Goal: Information Seeking & Learning: Check status

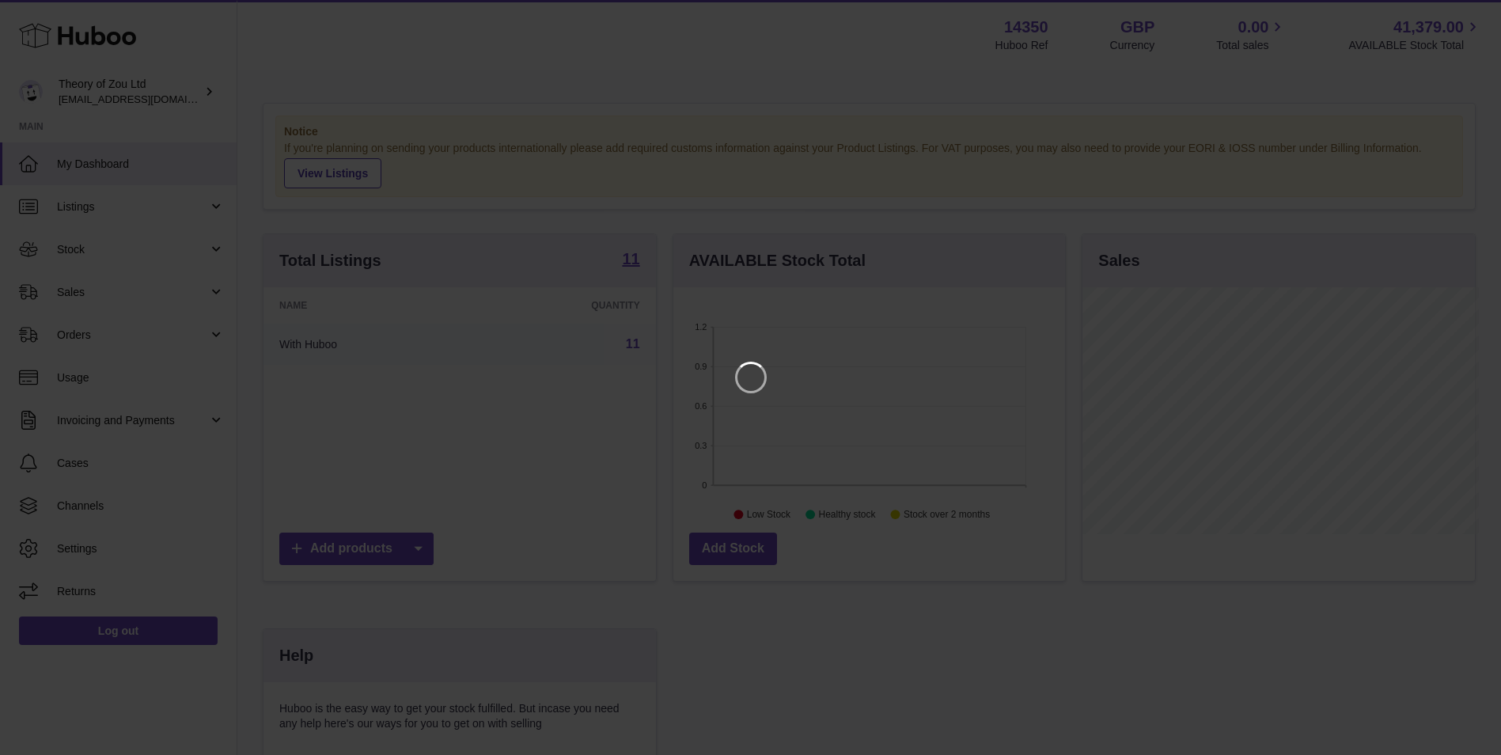
scroll to position [247, 396]
click at [1476, 13] on icon "Close" at bounding box center [1472, 14] width 19 height 19
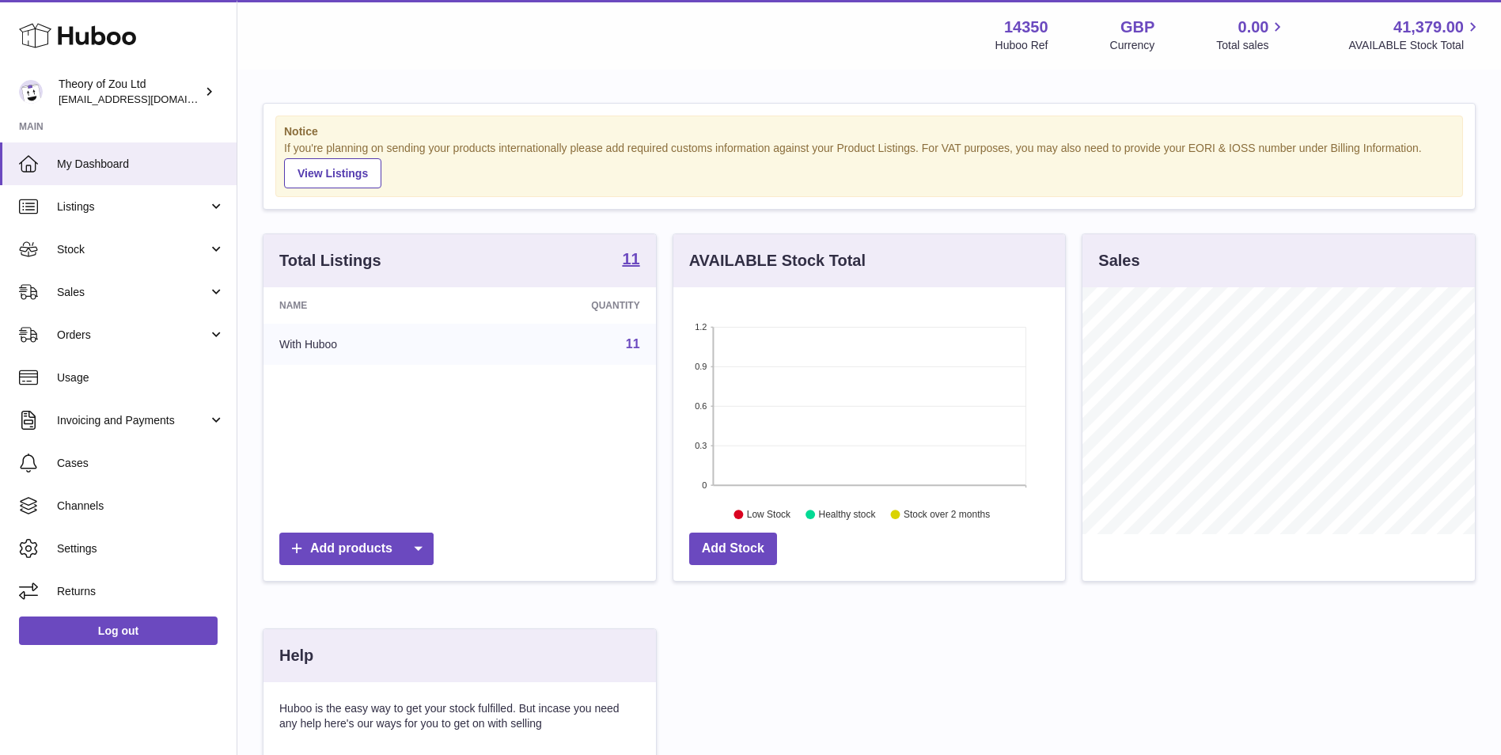
scroll to position [791163, 791017]
click at [149, 229] on link "Stock" at bounding box center [118, 249] width 237 height 43
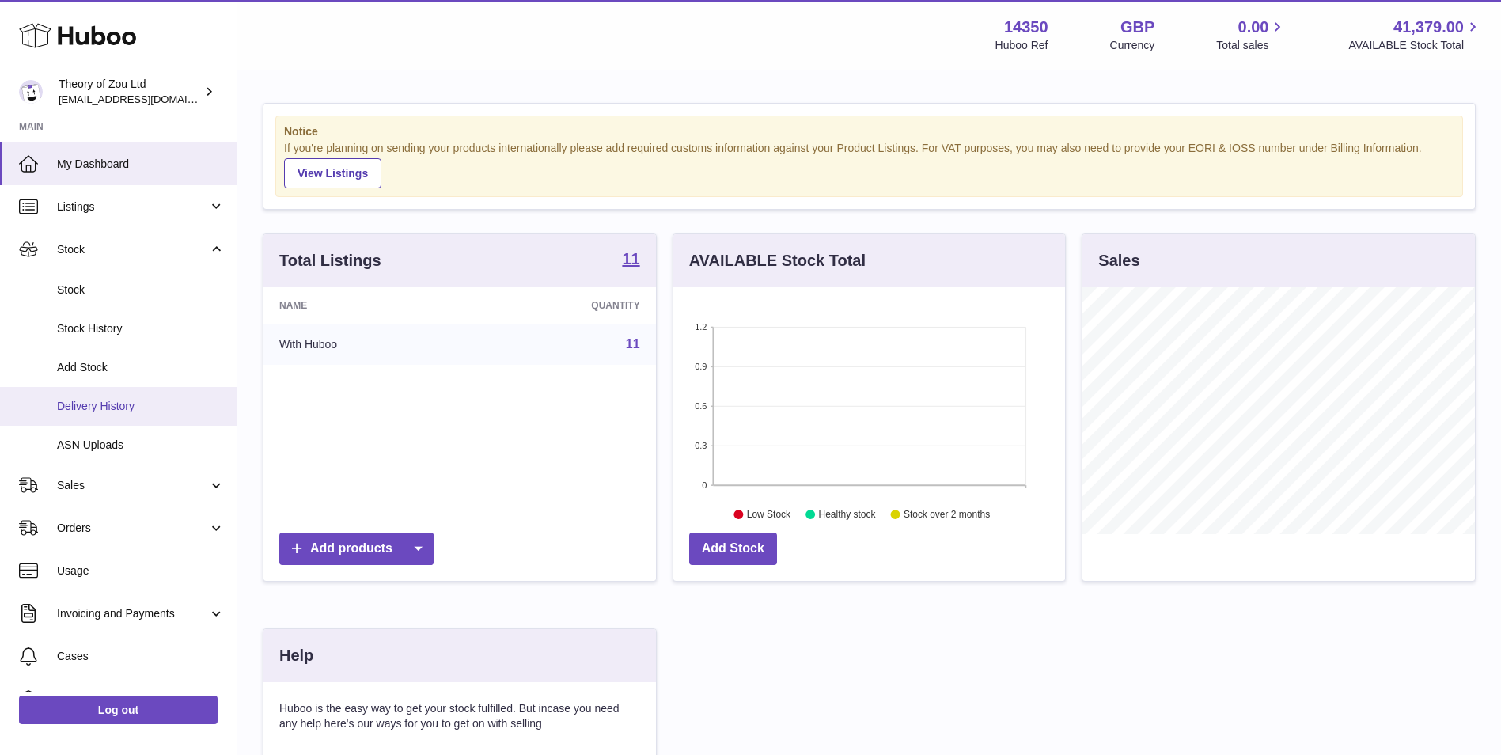
click at [151, 397] on link "Delivery History" at bounding box center [118, 406] width 237 height 39
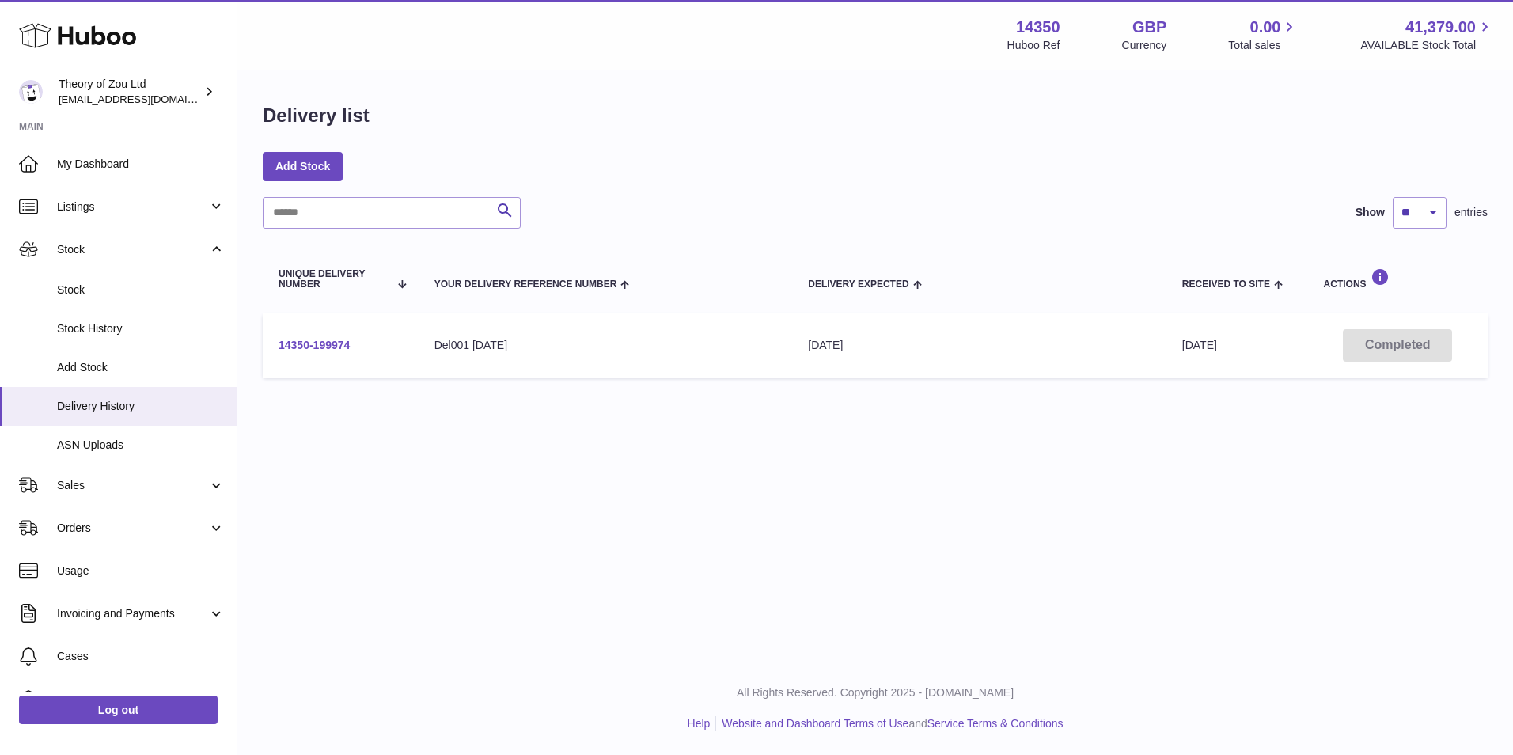
click at [336, 339] on link "14350-199974" at bounding box center [314, 345] width 71 height 13
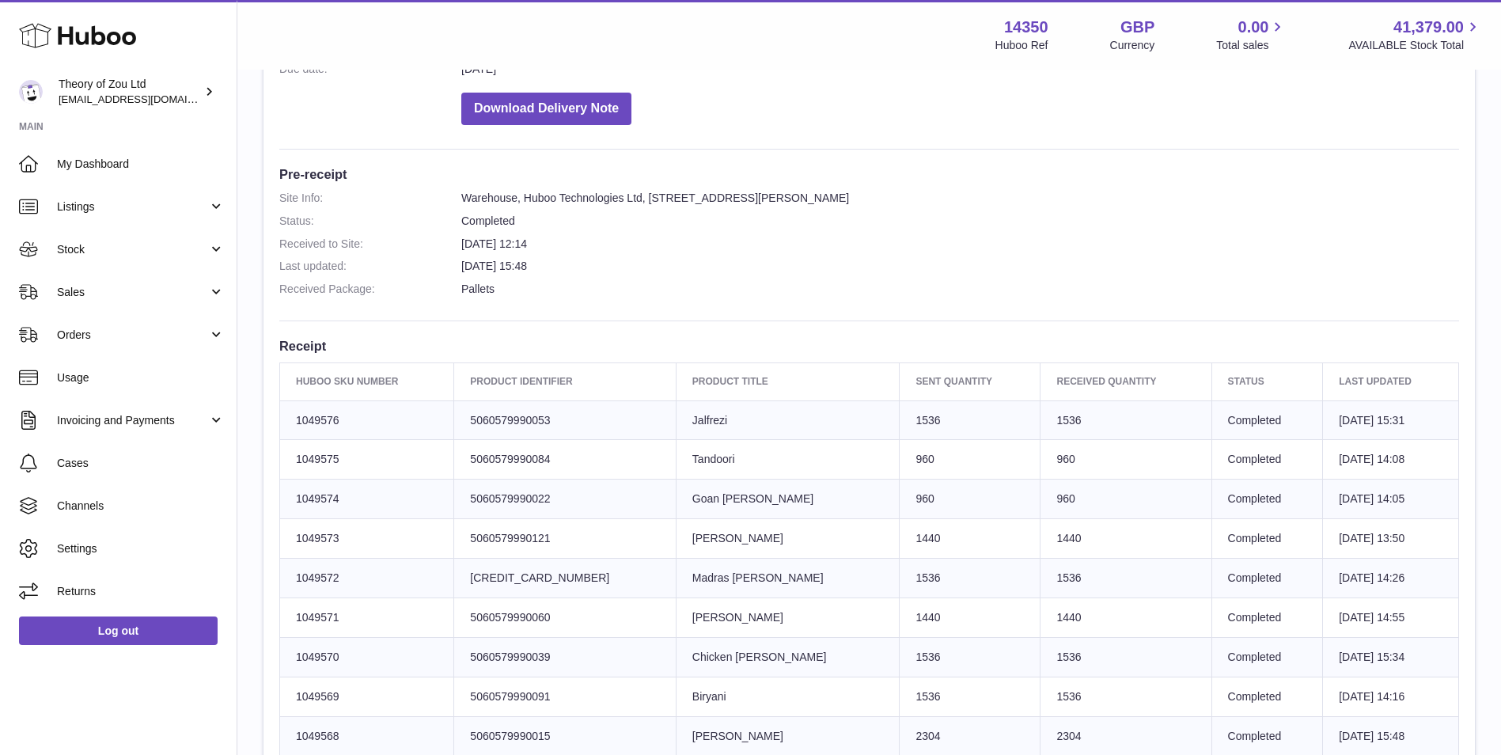
scroll to position [528, 0]
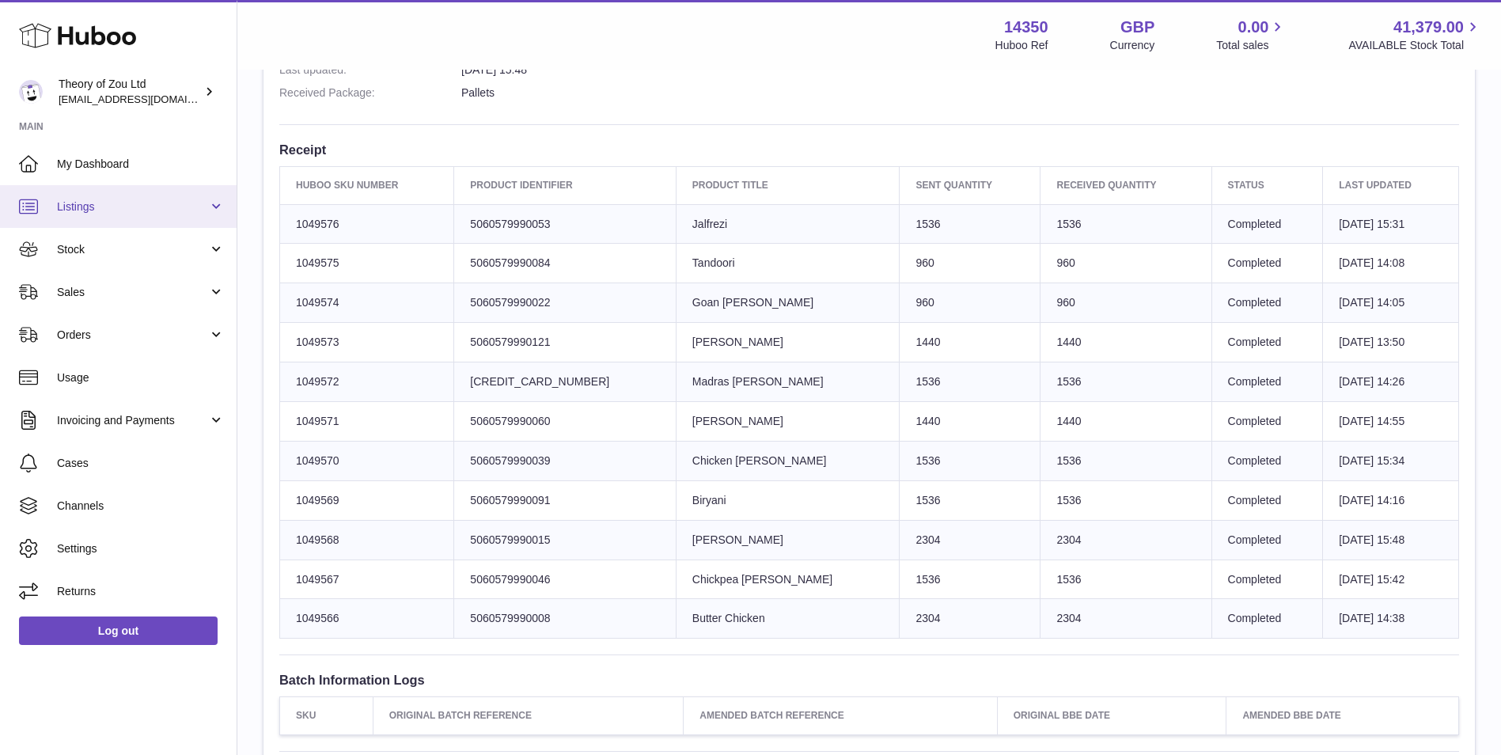
click at [86, 202] on span "Listings" at bounding box center [132, 206] width 151 height 15
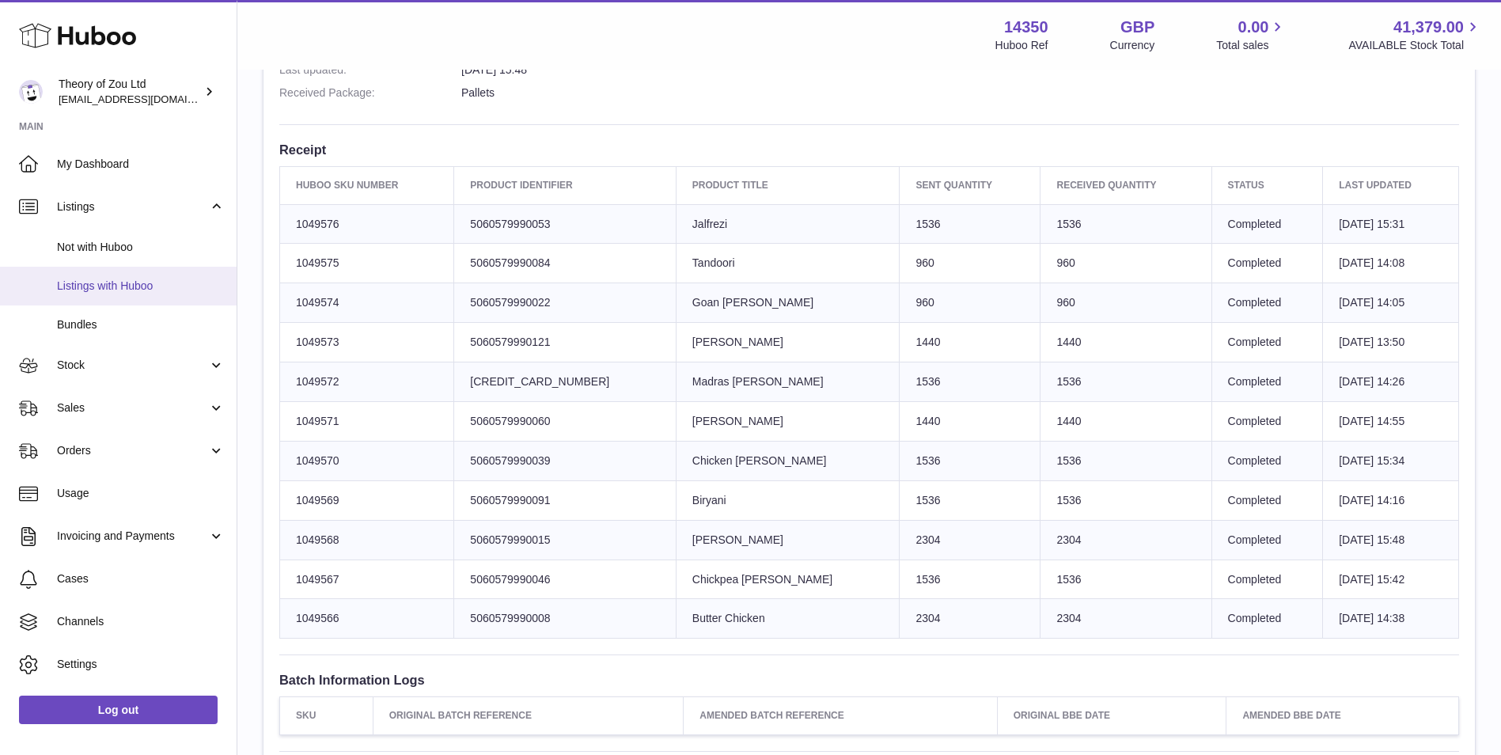
click at [110, 291] on span "Listings with Huboo" at bounding box center [141, 286] width 168 height 15
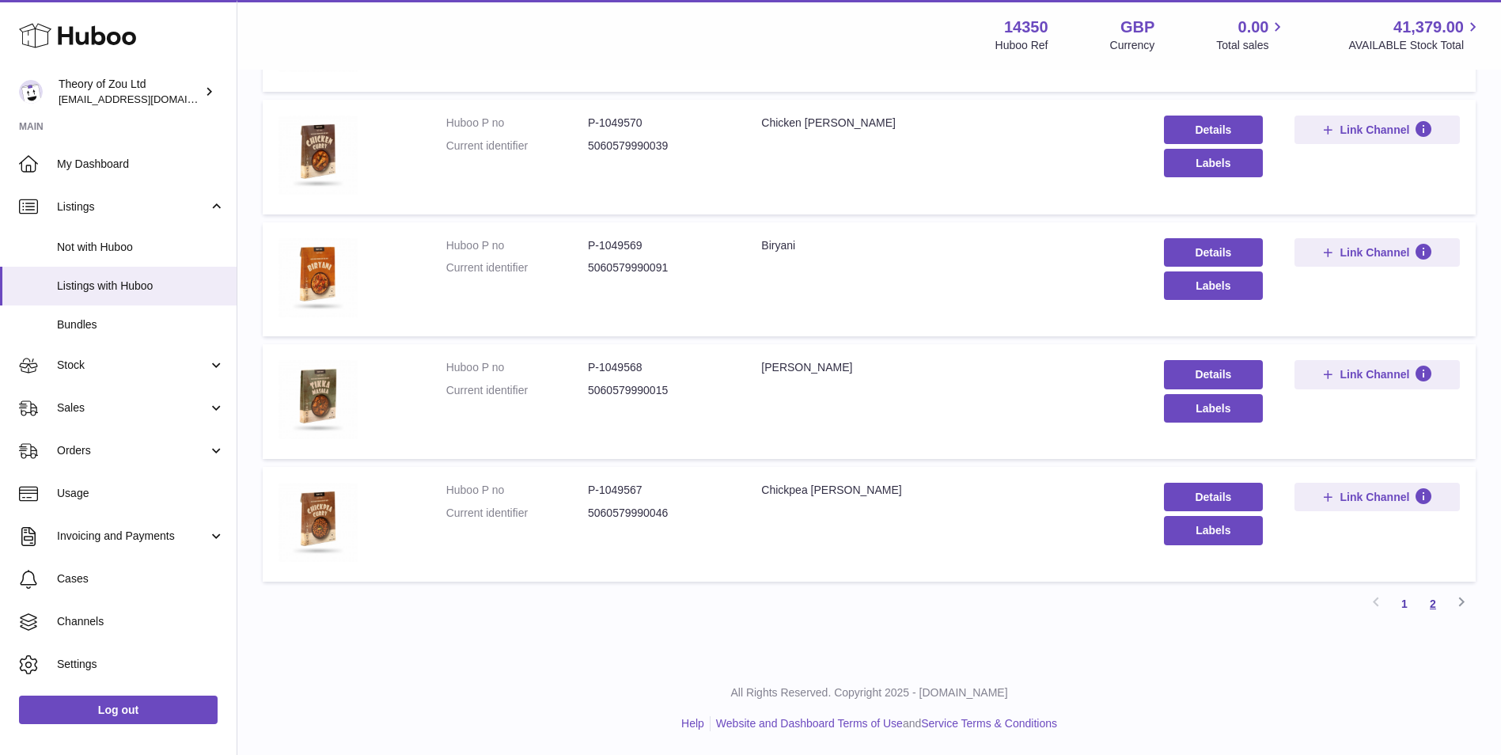
click at [1435, 611] on link "2" at bounding box center [1433, 604] width 28 height 28
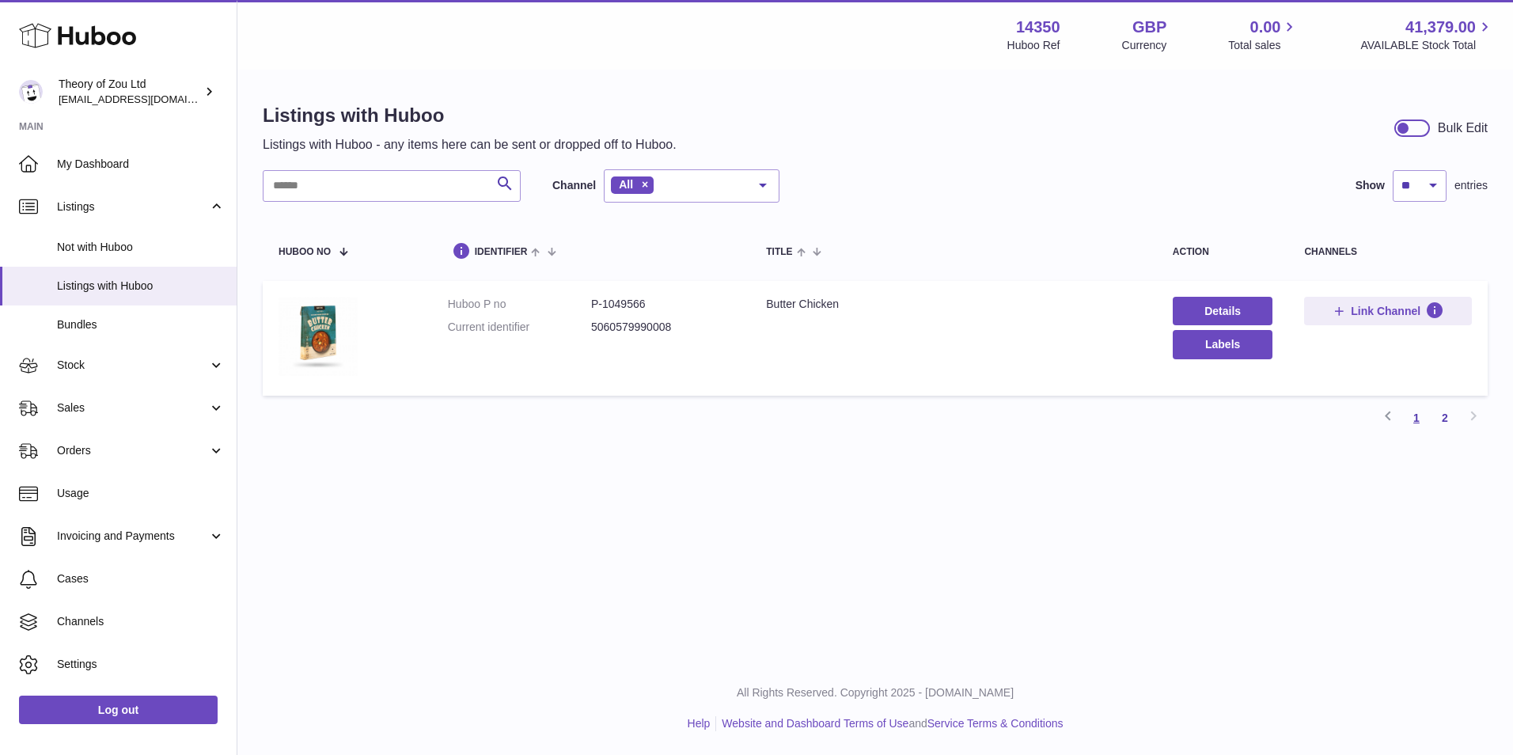
click at [1422, 418] on link "1" at bounding box center [1416, 418] width 28 height 28
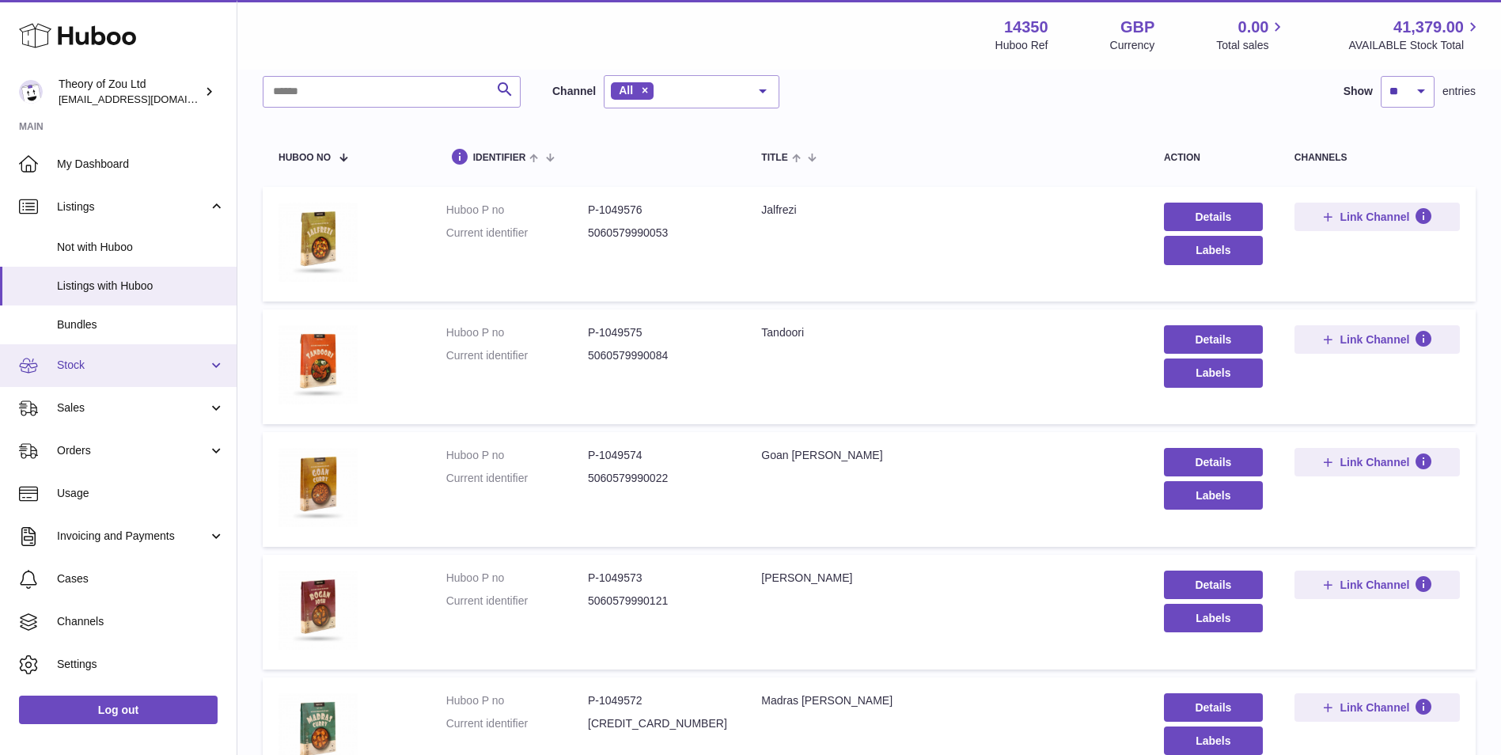
scroll to position [132, 0]
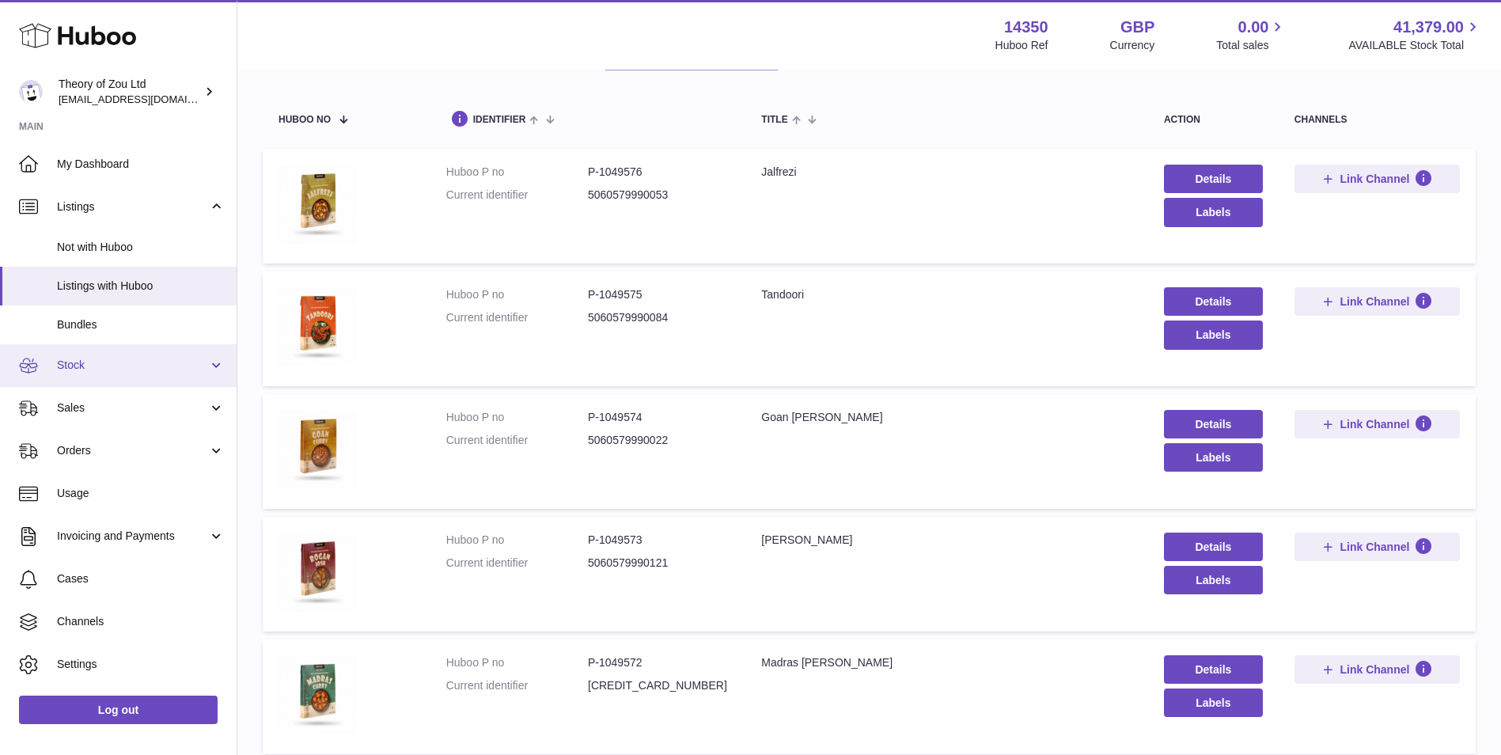
click at [125, 373] on span "Stock" at bounding box center [132, 365] width 151 height 15
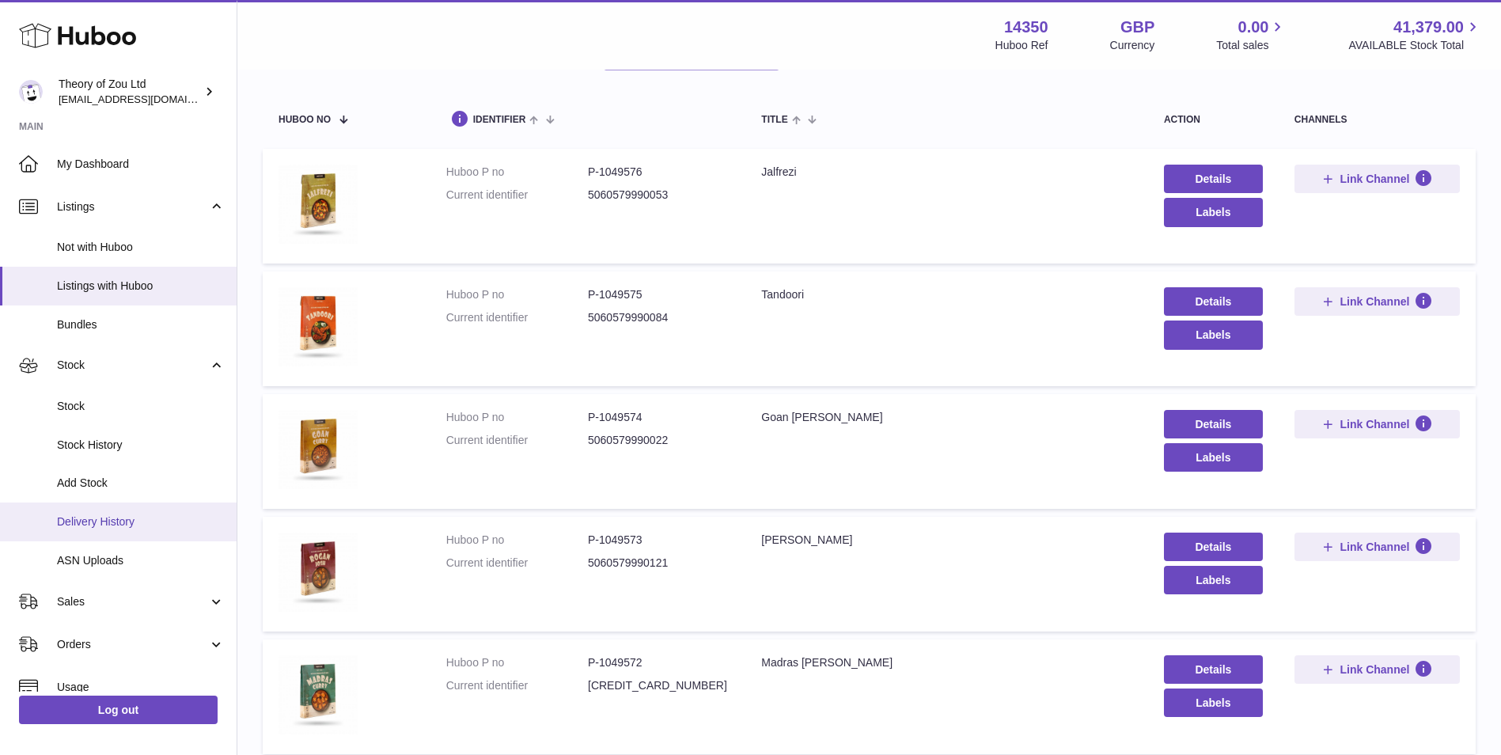
click at [131, 533] on link "Delivery History" at bounding box center [118, 522] width 237 height 39
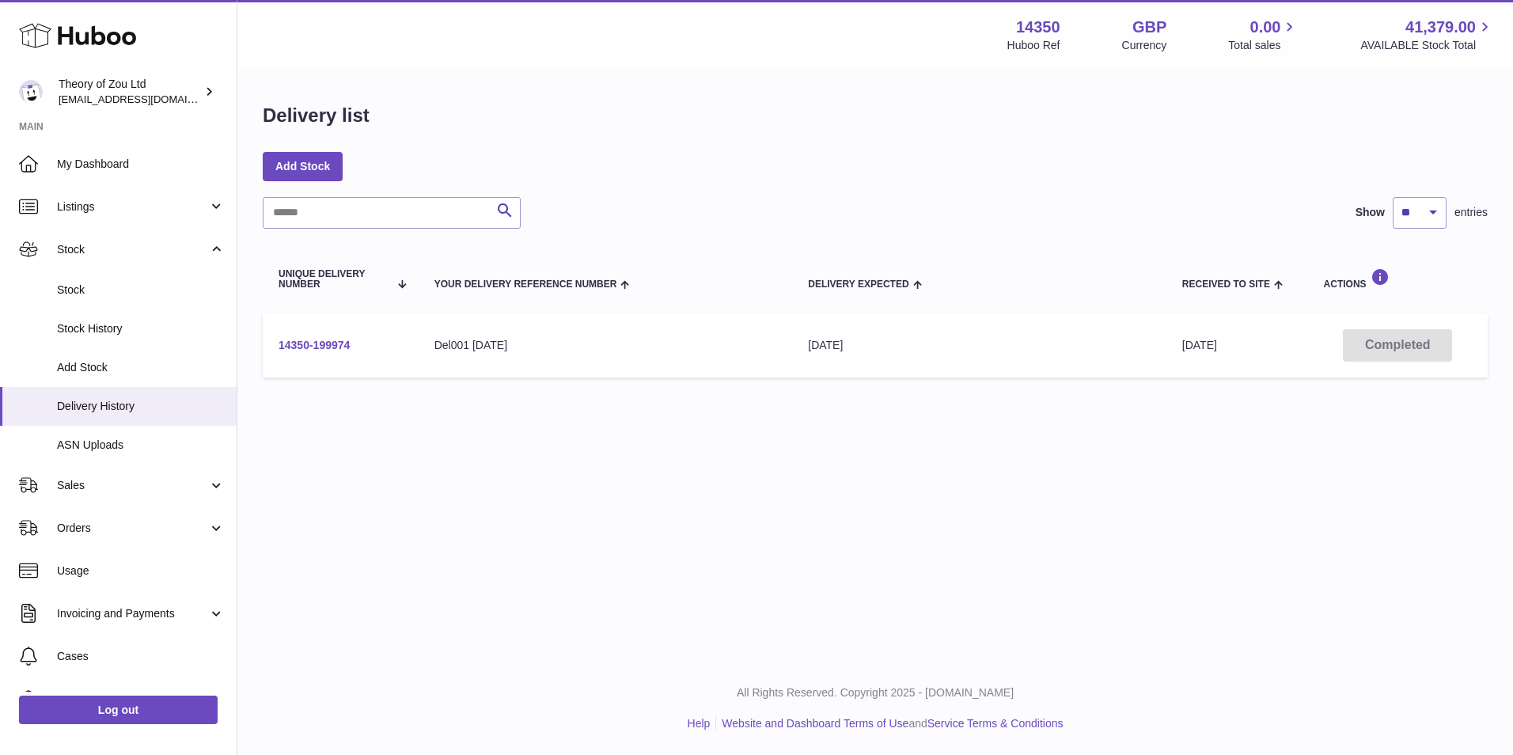
click at [320, 342] on link "14350-199974" at bounding box center [314, 345] width 71 height 13
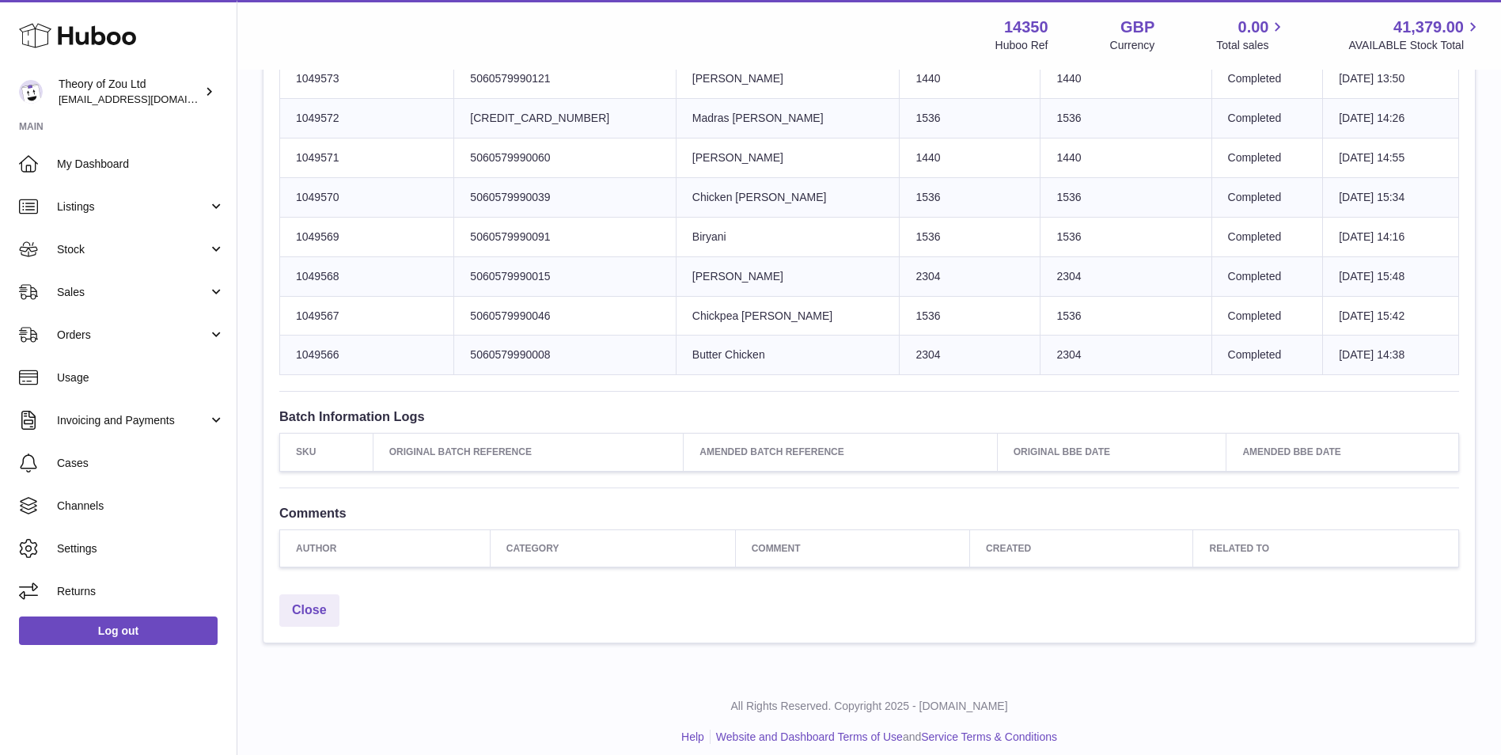
scroll to position [528, 0]
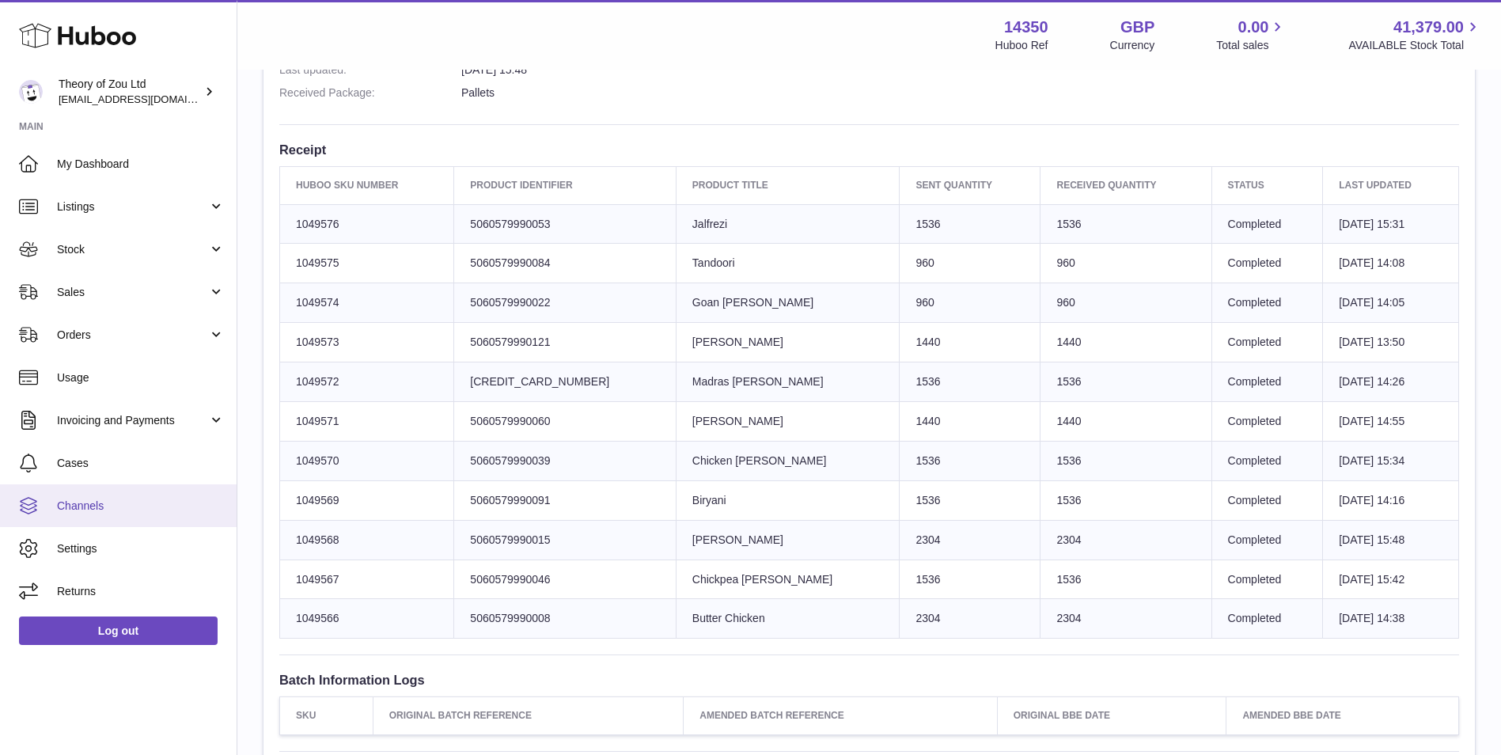
click at [101, 508] on span "Channels" at bounding box center [141, 506] width 168 height 15
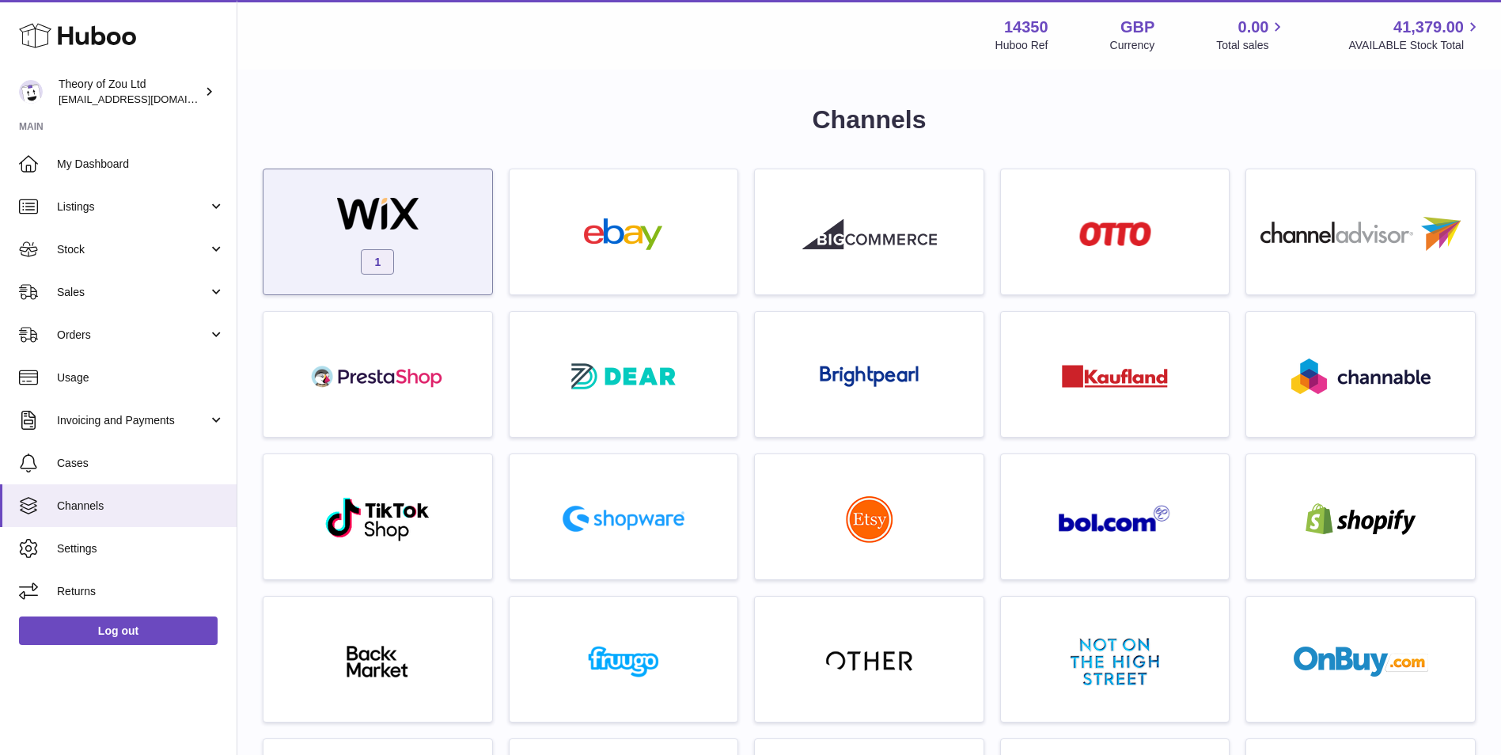
click at [480, 244] on div "1" at bounding box center [377, 235] width 213 height 101
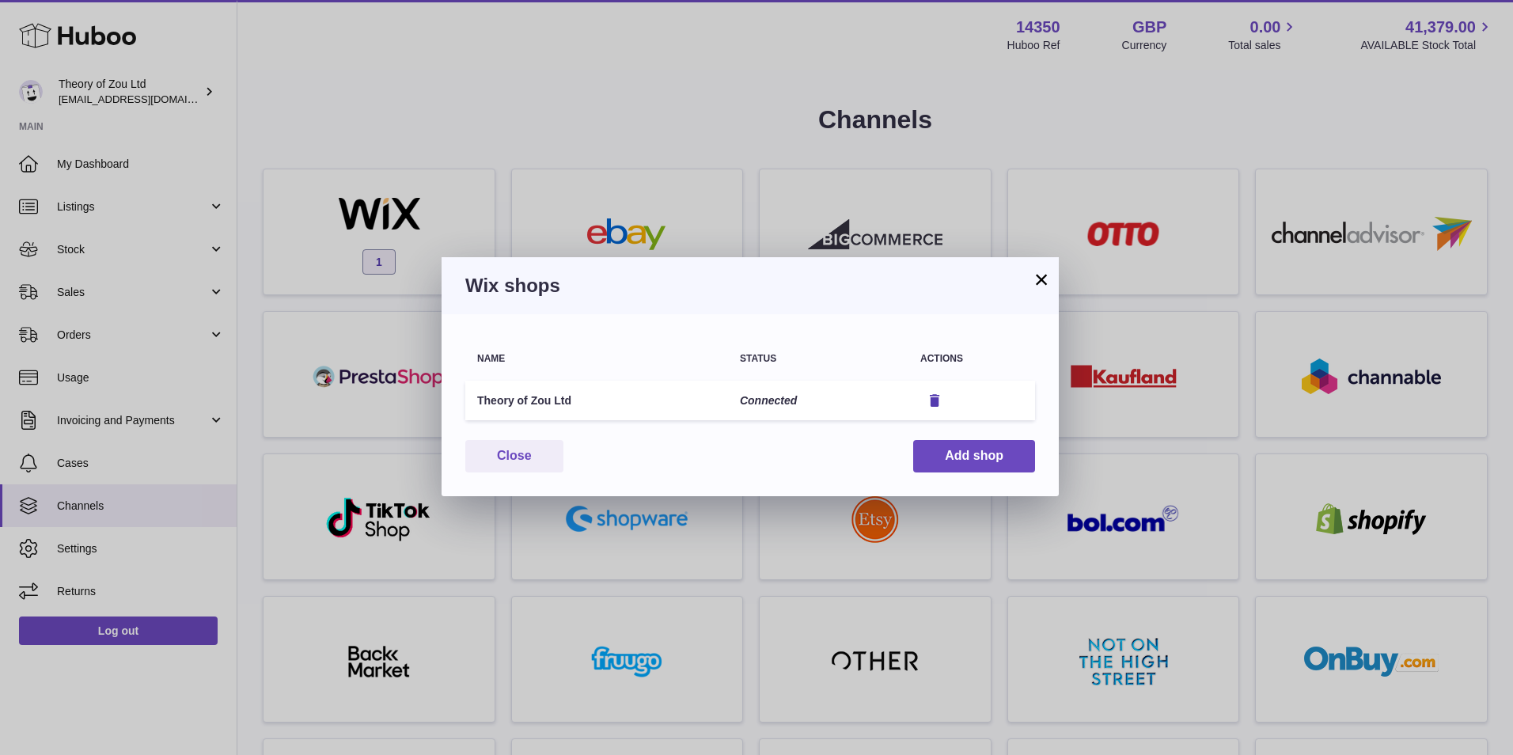
click at [753, 400] on td "Connected" at bounding box center [818, 401] width 180 height 40
click at [1046, 280] on button "×" at bounding box center [1041, 279] width 19 height 19
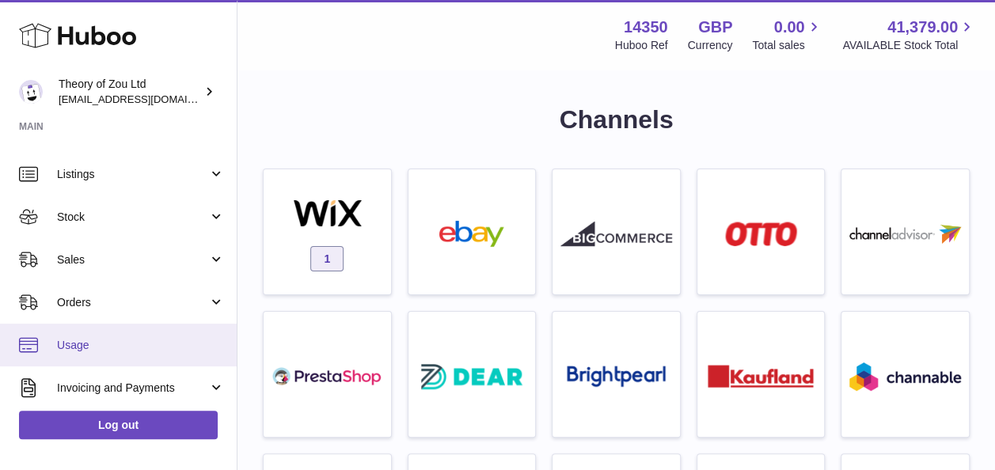
scroll to position [31, 0]
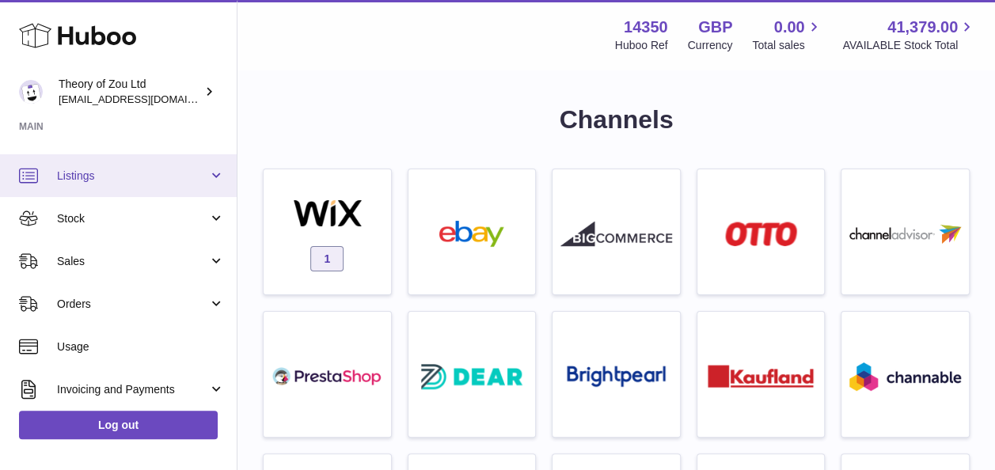
click at [124, 190] on link "Listings" at bounding box center [118, 175] width 237 height 43
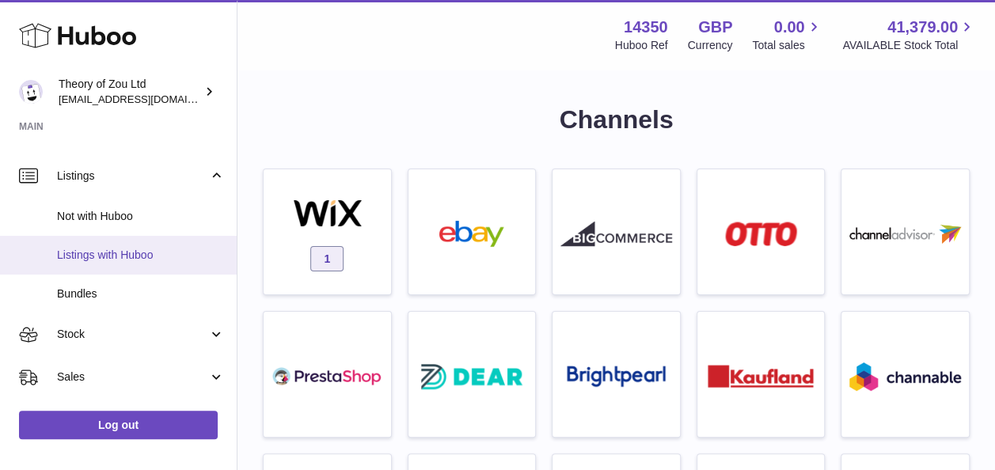
click at [144, 267] on link "Listings with Huboo" at bounding box center [118, 255] width 237 height 39
